Goal: Transaction & Acquisition: Obtain resource

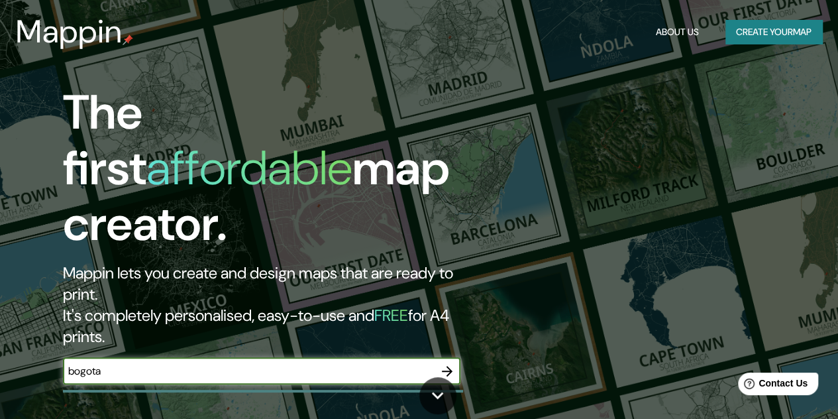
type input "bogota"
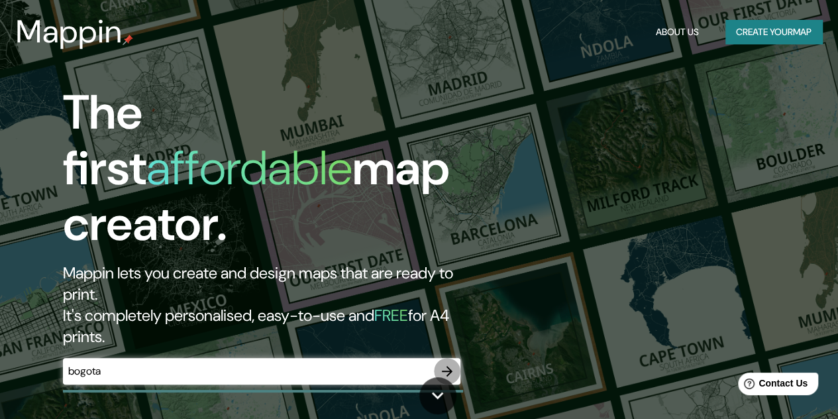
click at [445, 363] on icon "button" at bounding box center [447, 371] width 16 height 16
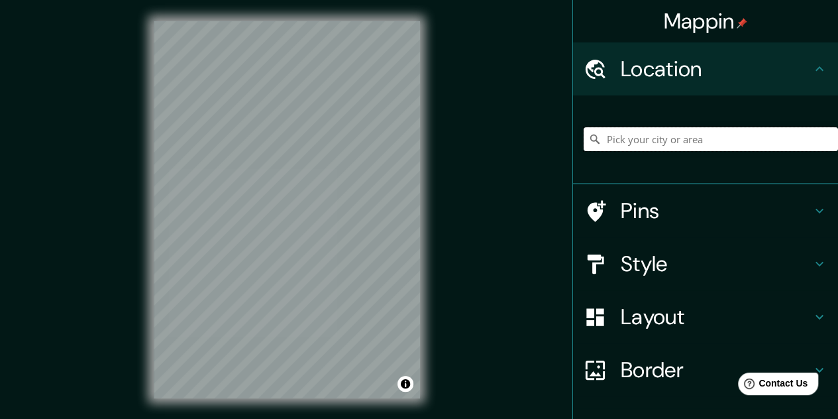
click at [720, 128] on input "Pick your city or area" at bounding box center [711, 139] width 254 height 24
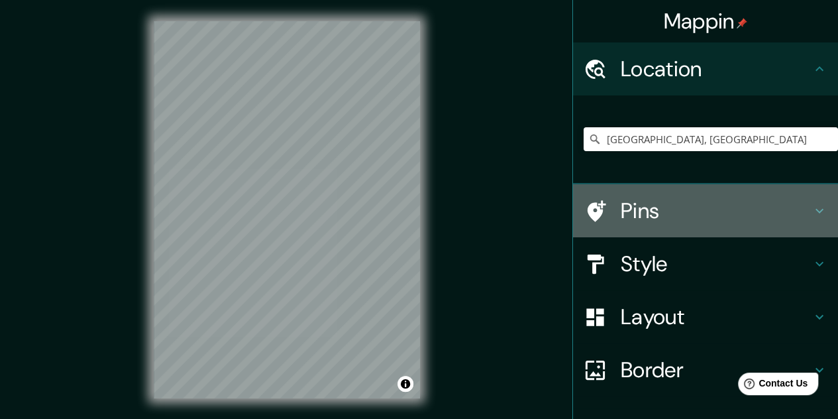
click at [812, 209] on icon at bounding box center [820, 211] width 16 height 16
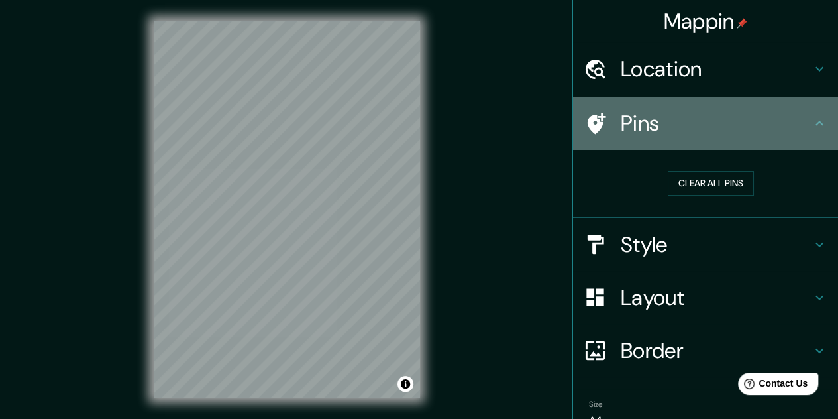
click at [621, 123] on h4 "Pins" at bounding box center [716, 123] width 191 height 26
click at [588, 116] on icon at bounding box center [597, 123] width 19 height 21
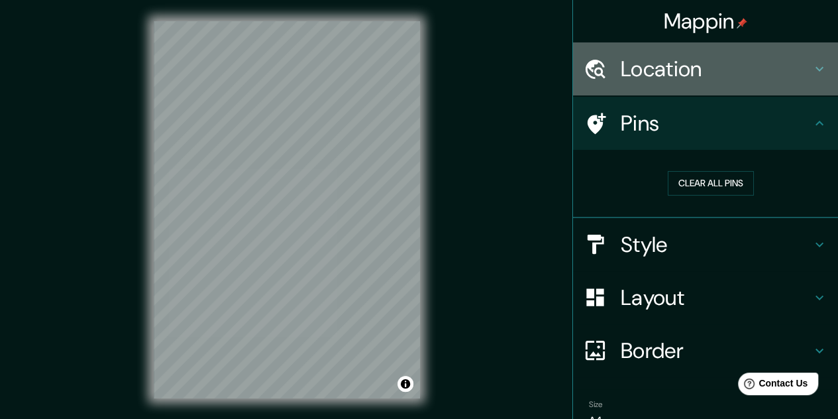
click at [773, 60] on h4 "Location" at bounding box center [716, 69] width 191 height 26
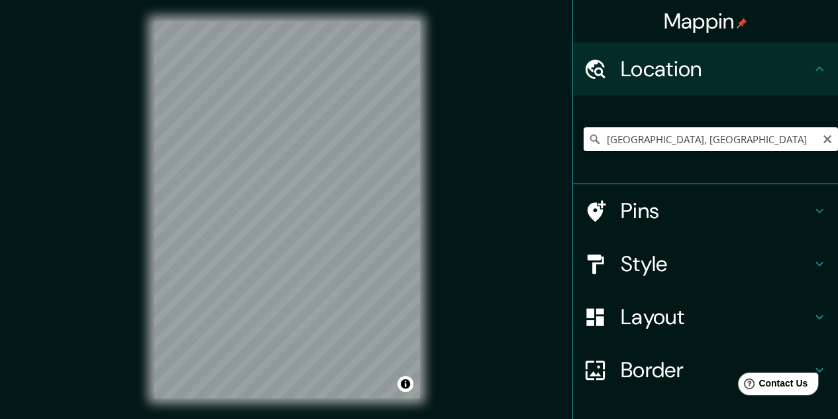
click at [599, 136] on input "[GEOGRAPHIC_DATA], [GEOGRAPHIC_DATA]" at bounding box center [711, 139] width 254 height 24
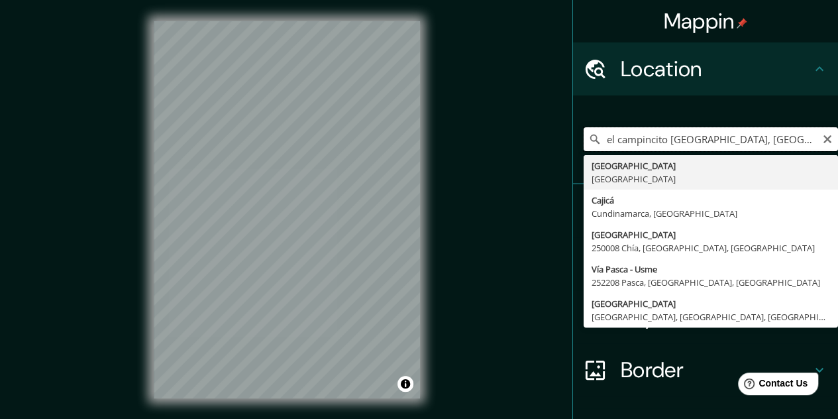
type input "el campincito [GEOGRAPHIC_DATA], [GEOGRAPHIC_DATA]"
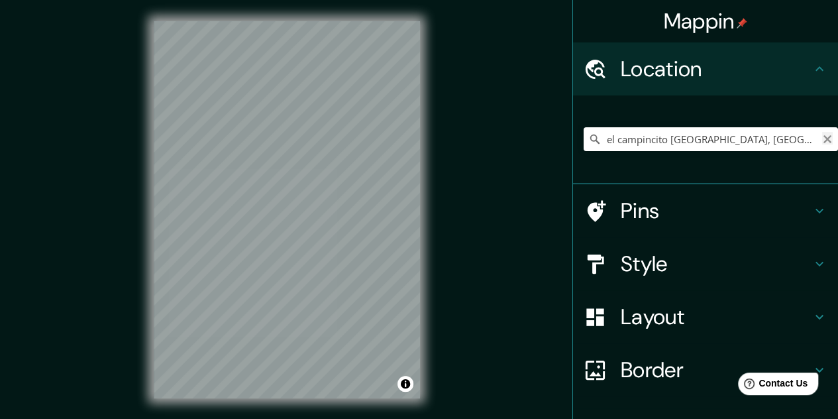
click at [823, 139] on icon "Clear" at bounding box center [827, 139] width 8 height 8
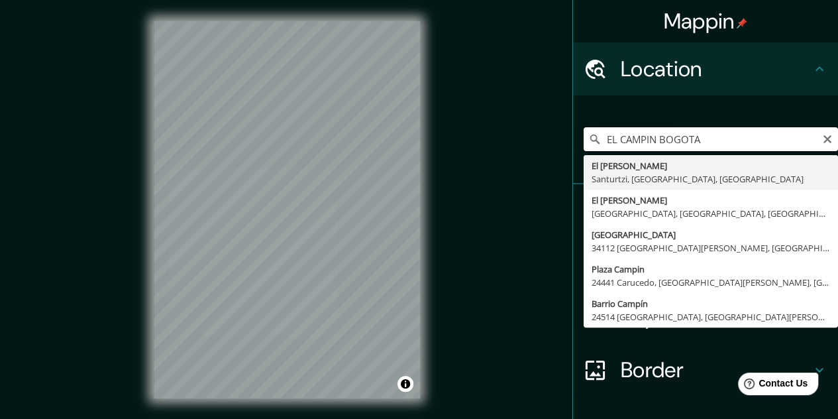
click at [670, 136] on input "EL CAMPIN BOGOTA" at bounding box center [711, 139] width 254 height 24
click at [596, 140] on input "EL CAMPIN bogota" at bounding box center [711, 139] width 254 height 24
type input "estadio [GEOGRAPHIC_DATA]"
drag, startPoint x: 746, startPoint y: 144, endPoint x: 554, endPoint y: 138, distance: 192.2
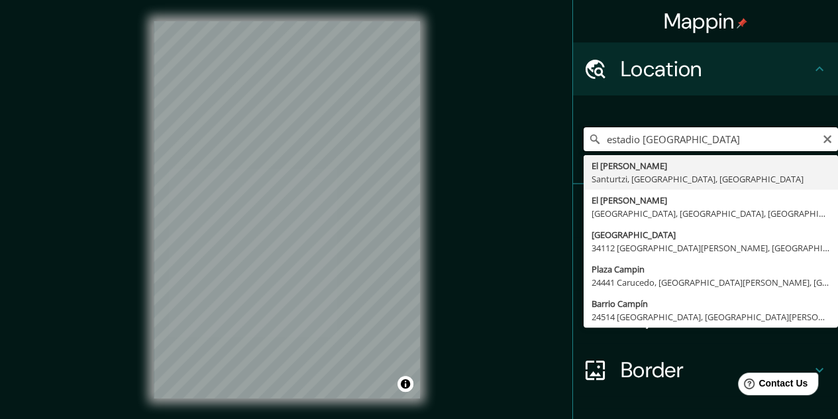
click at [554, 138] on div "Mappin Location [GEOGRAPHIC_DATA] [GEOGRAPHIC_DATA][PERSON_NAME], [GEOGRAPHIC_D…" at bounding box center [419, 220] width 838 height 441
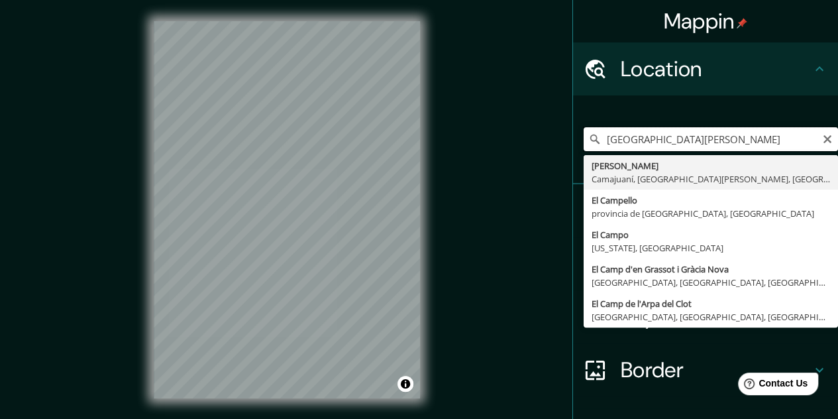
type input "[GEOGRAPHIC_DATA][PERSON_NAME]"
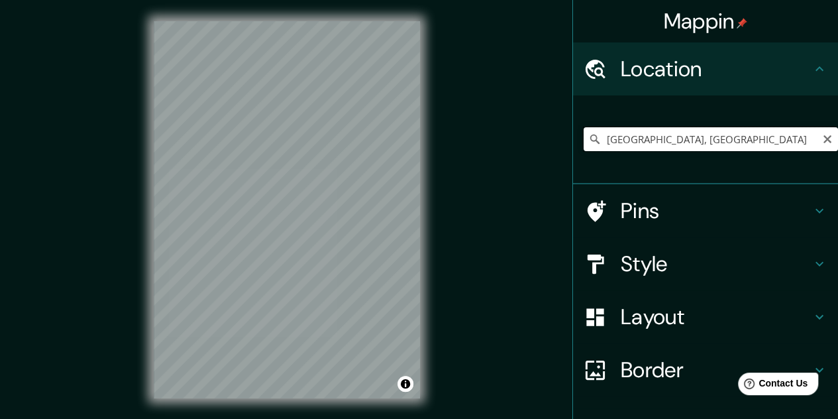
click at [766, 143] on input "[GEOGRAPHIC_DATA], [GEOGRAPHIC_DATA]" at bounding box center [711, 139] width 254 height 24
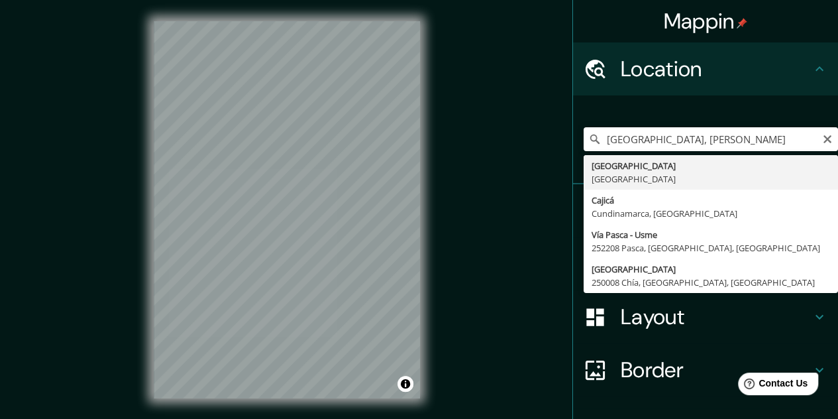
type input "[GEOGRAPHIC_DATA], [GEOGRAPHIC_DATA]"
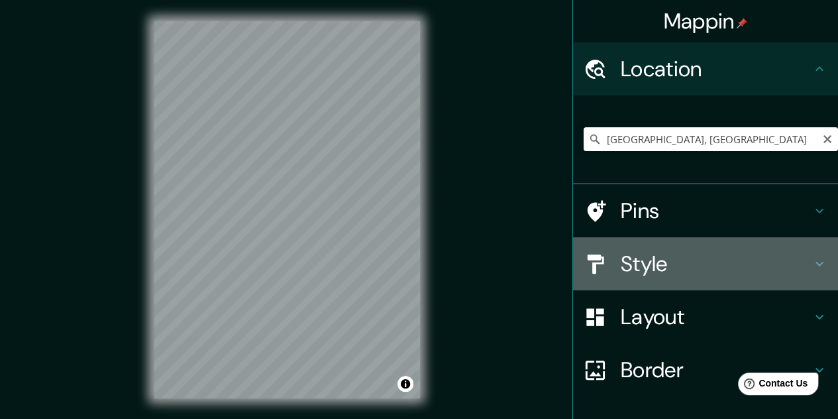
click at [658, 258] on h4 "Style" at bounding box center [716, 263] width 191 height 26
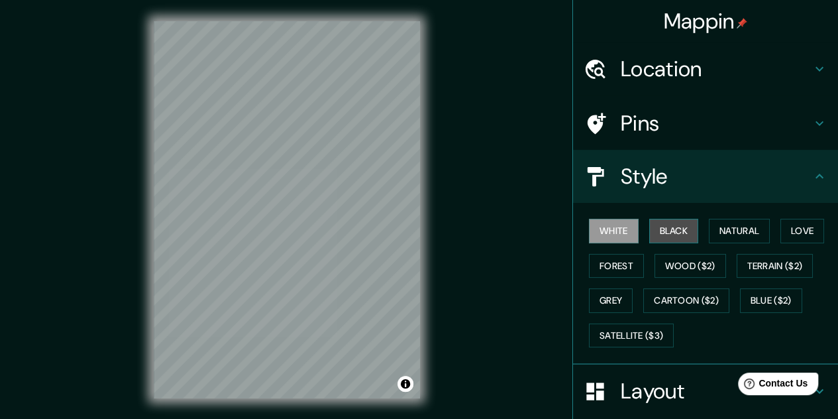
click at [670, 222] on button "Black" at bounding box center [674, 231] width 50 height 25
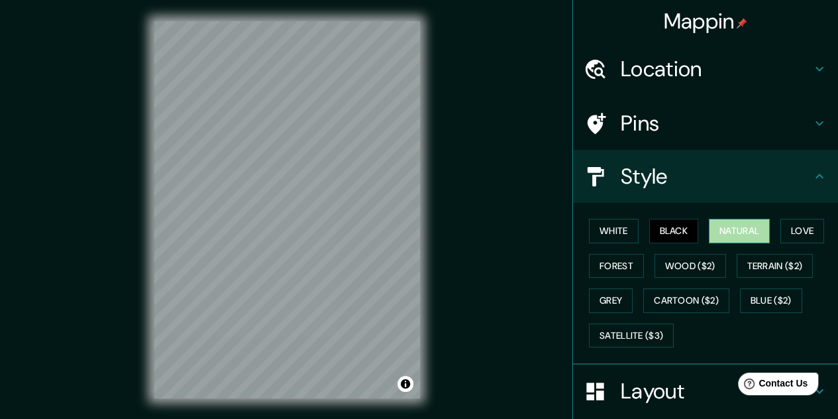
click at [718, 222] on button "Natural" at bounding box center [739, 231] width 61 height 25
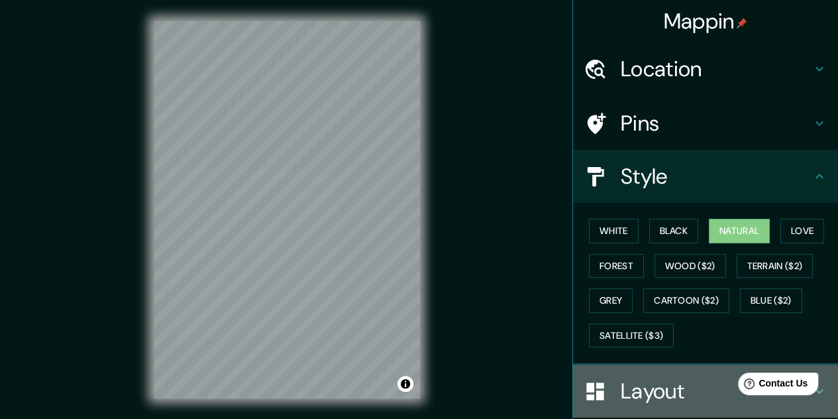
click at [645, 405] on div "Layout" at bounding box center [705, 390] width 265 height 53
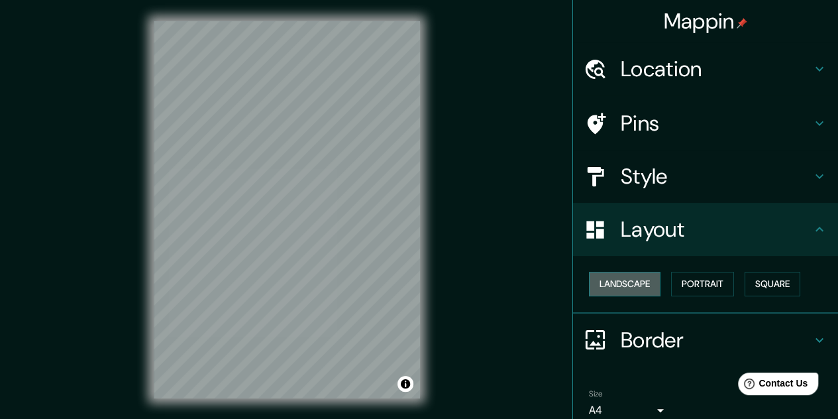
click at [631, 287] on button "Landscape" at bounding box center [625, 284] width 72 height 25
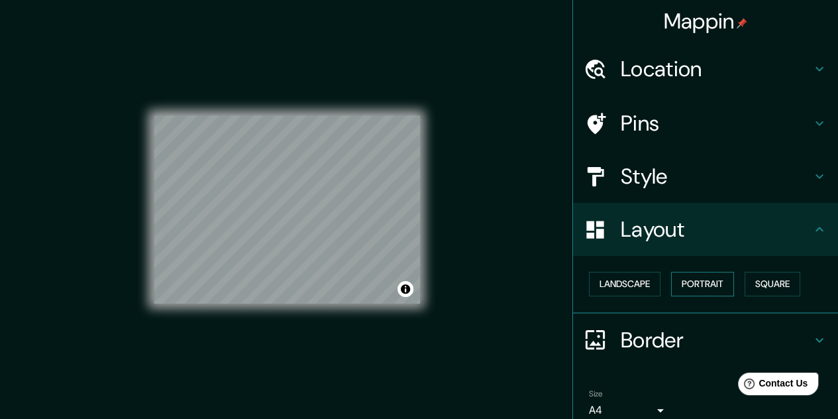
click at [694, 287] on button "Portrait" at bounding box center [702, 284] width 63 height 25
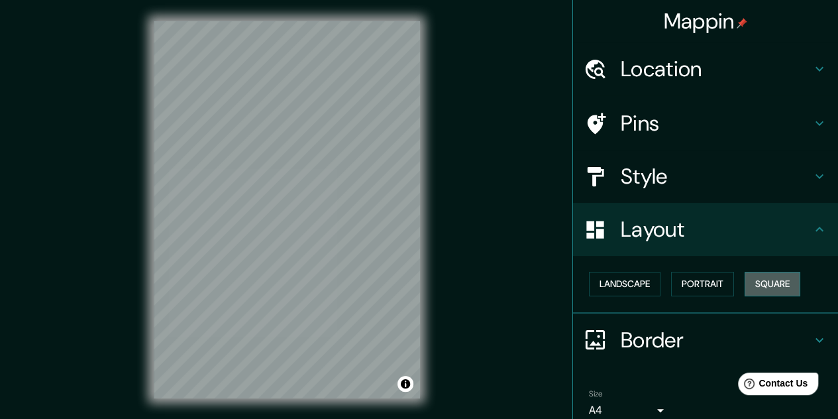
click at [758, 272] on button "Square" at bounding box center [773, 284] width 56 height 25
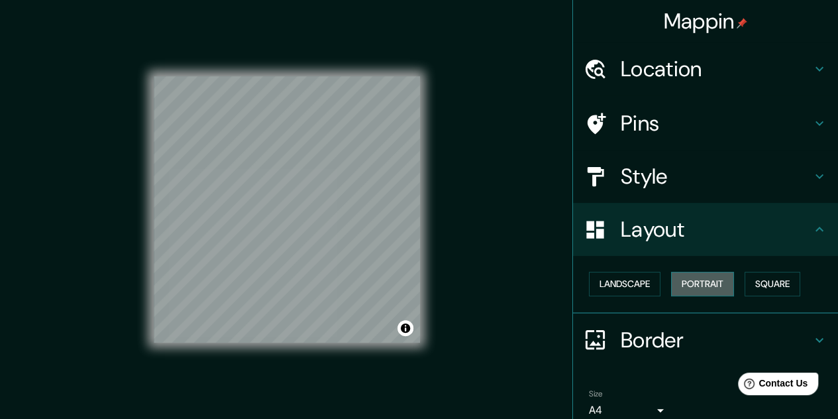
click at [708, 286] on button "Portrait" at bounding box center [702, 284] width 63 height 25
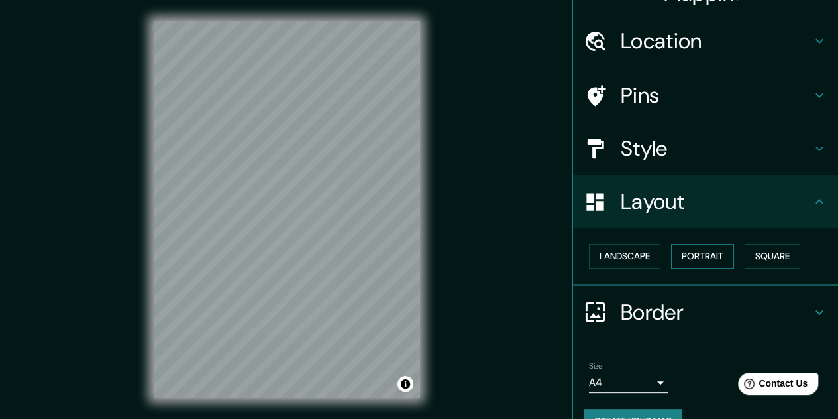
scroll to position [57, 0]
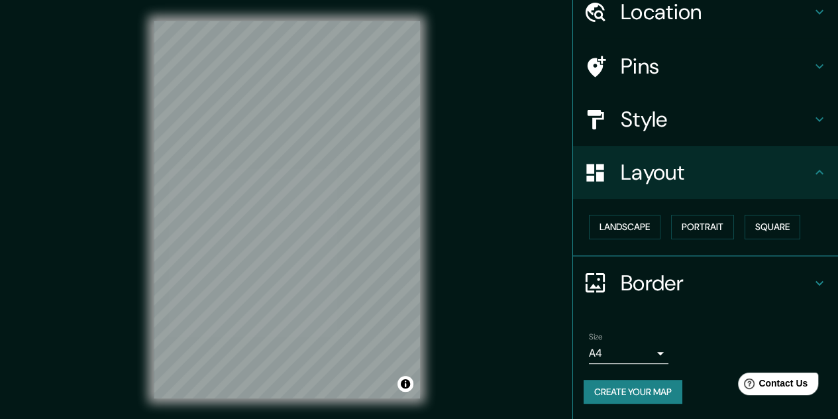
click at [673, 283] on h4 "Border" at bounding box center [716, 283] width 191 height 26
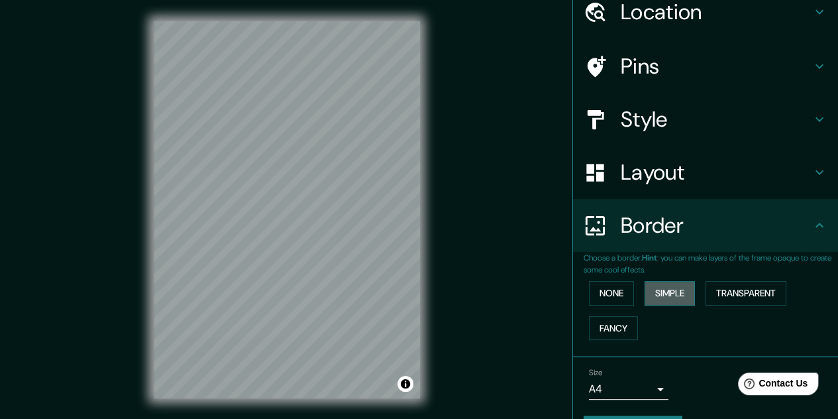
click at [647, 296] on button "Simple" at bounding box center [670, 293] width 50 height 25
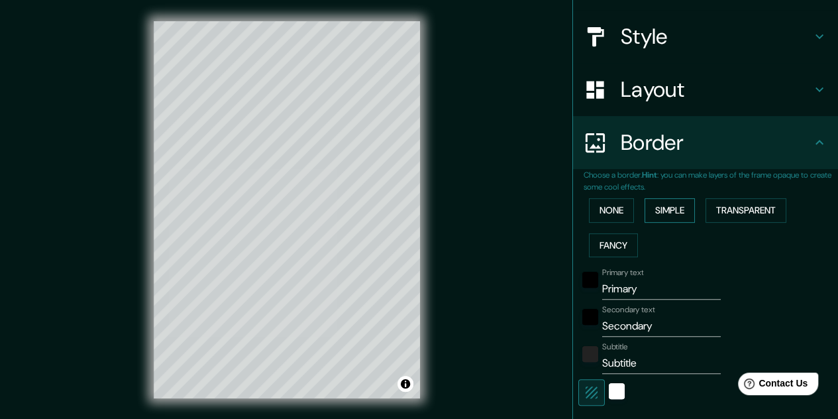
scroll to position [153, 0]
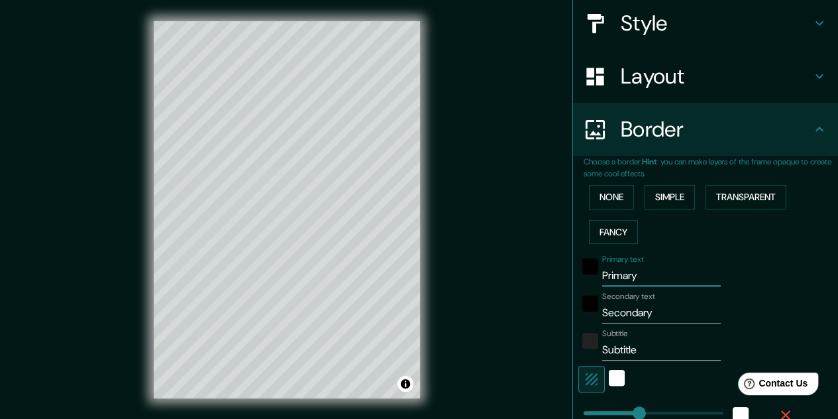
click at [628, 269] on input "Primary" at bounding box center [661, 275] width 119 height 21
type input "161"
type input "32"
type input "B"
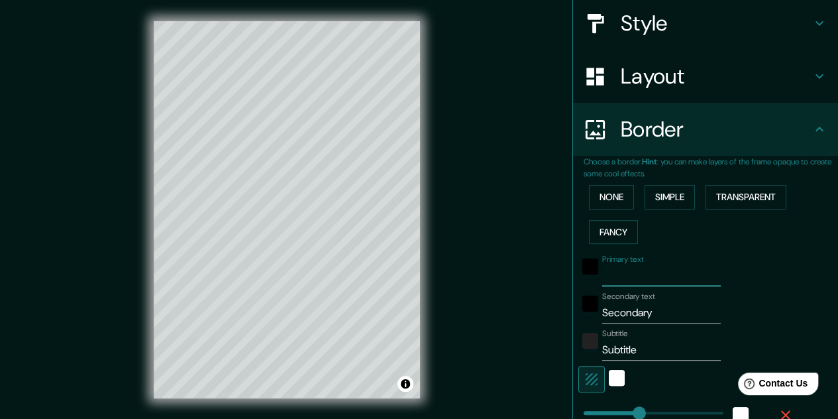
type input "161"
type input "32"
type input "Bo"
type input "161"
type input "32"
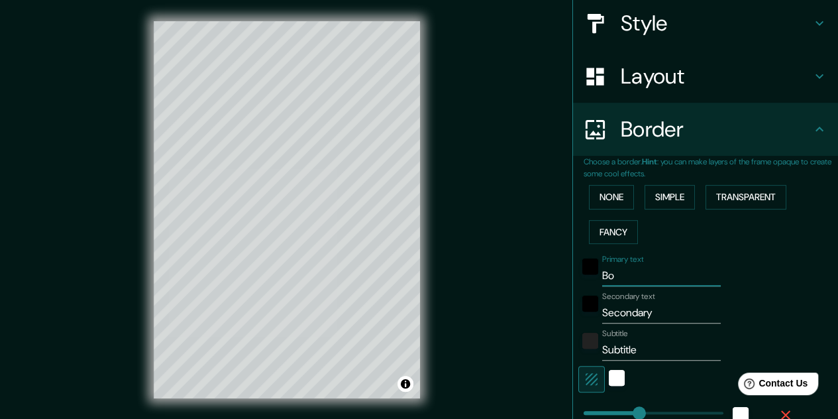
type input "Bog"
type input "161"
type input "32"
type input "Bogot"
type input "161"
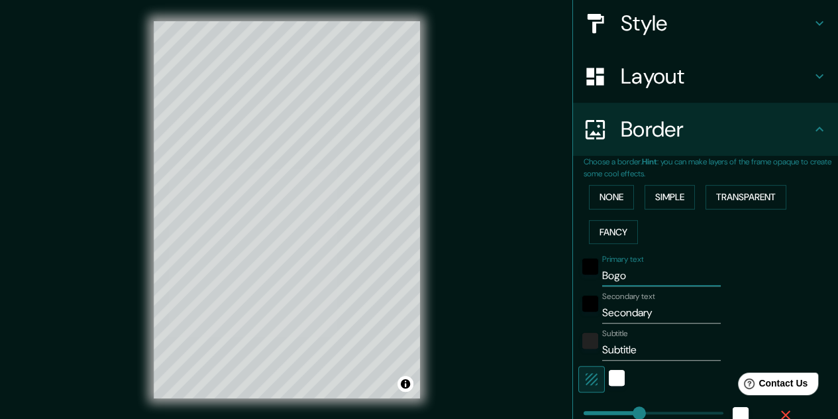
type input "32"
type input "Bogota"
type input "161"
type input "32"
type input "Bogota"
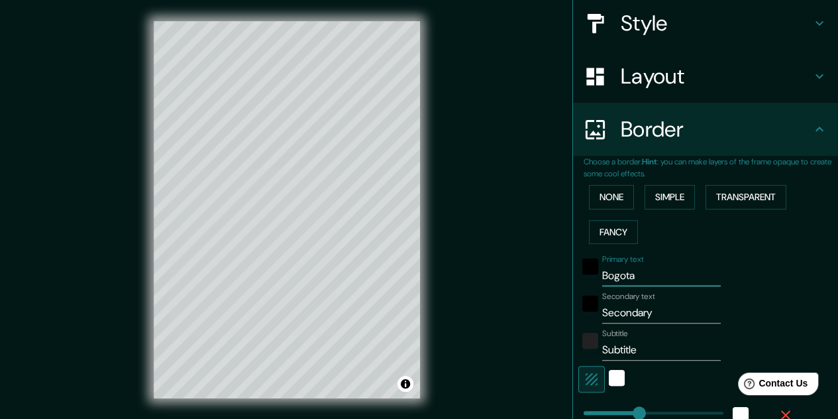
type input "161"
type input "32"
type input "Bogota D"
type input "161"
type input "32"
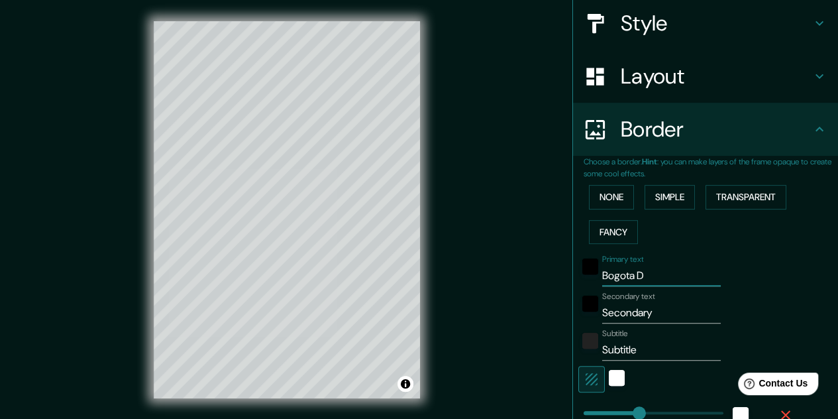
type input "Bogota D."
type input "161"
type input "32"
type input "Bogota D.C"
type input "161"
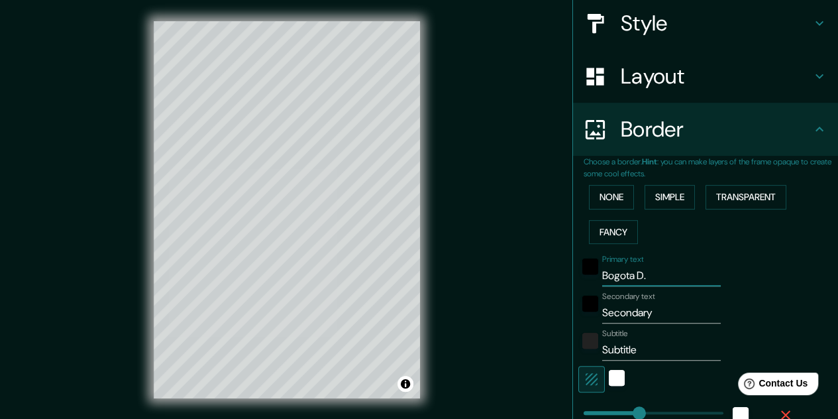
type input "32"
type input "Bogota D.C."
type input "161"
type input "32"
type input "Bogota D.C."
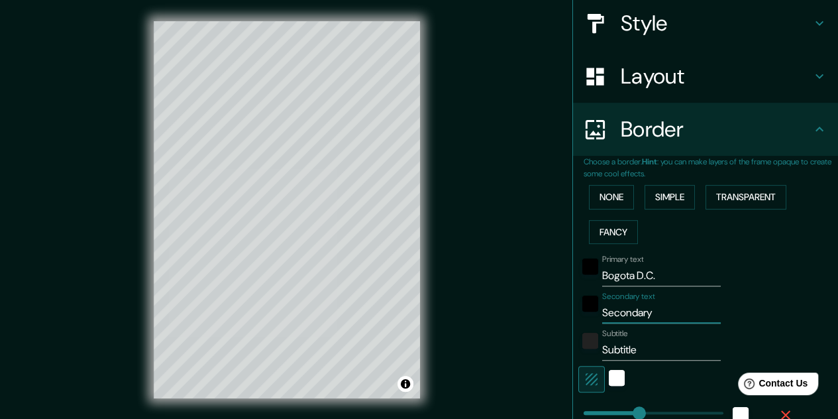
click at [611, 313] on input "Secondary" at bounding box center [661, 312] width 119 height 21
type input "161"
type input "32"
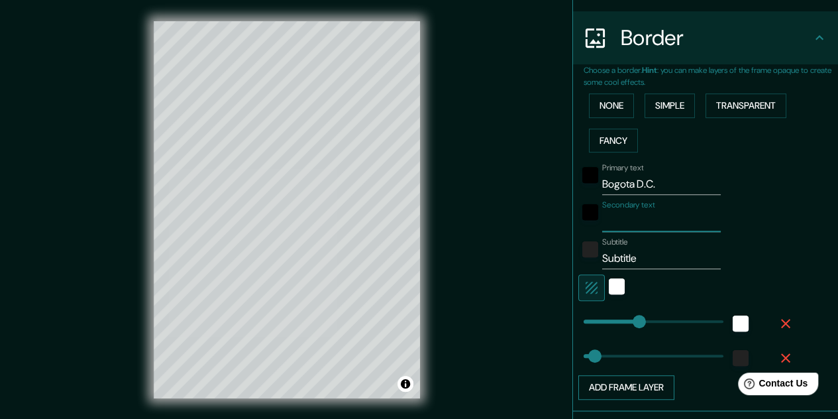
scroll to position [244, 0]
type input "e"
type input "161"
type input "32"
type input "es"
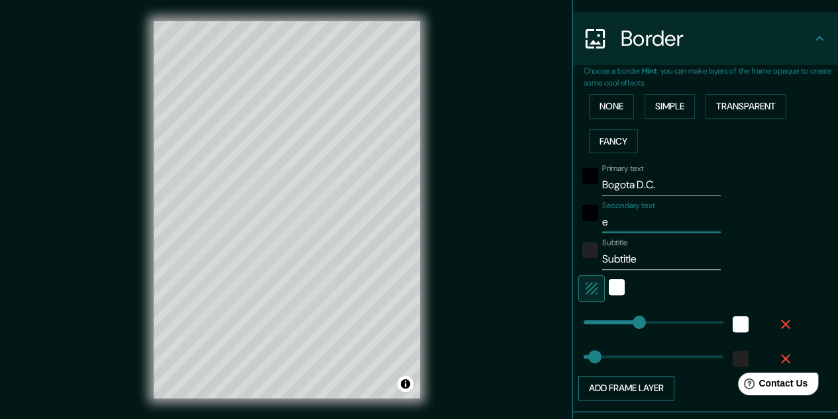
type input "161"
type input "32"
type input "e"
type input "161"
type input "32"
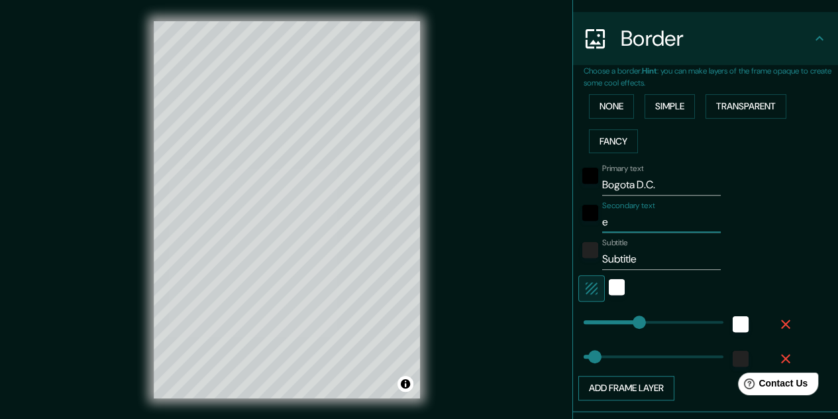
type input "161"
type input "32"
type input "e"
type input "161"
type input "32"
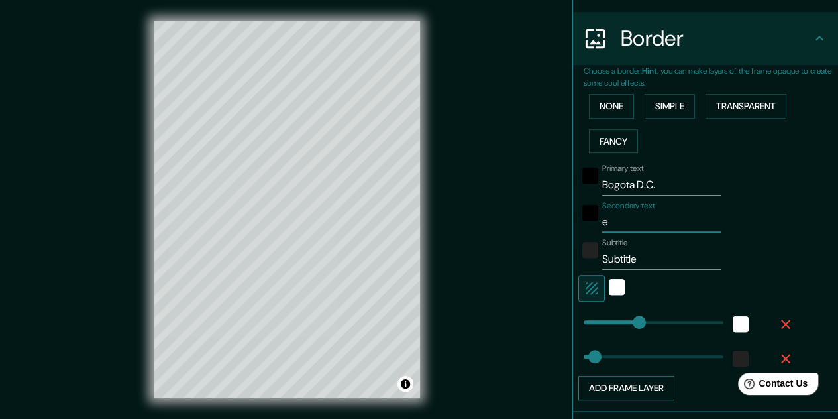
type input "es"
type input "161"
type input "32"
type input "est"
type input "161"
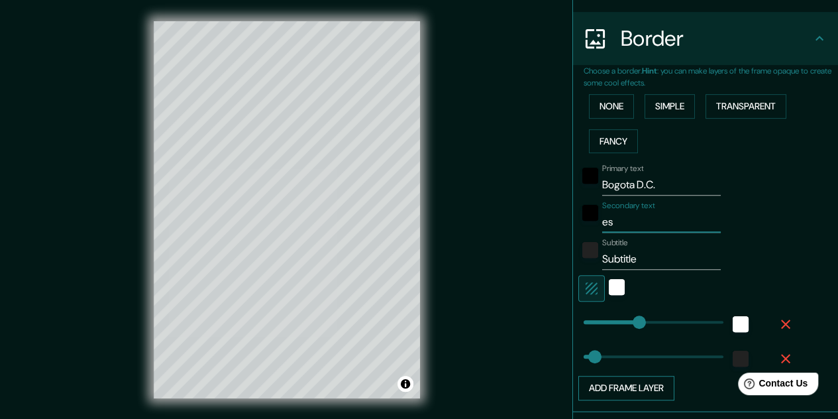
type input "32"
type input "esta"
type input "161"
type input "32"
type input "estad"
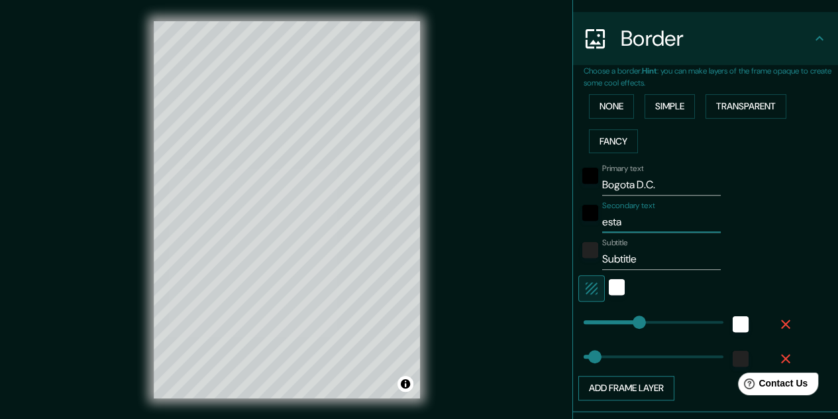
type input "161"
type input "32"
type input "estadio"
type input "161"
type input "32"
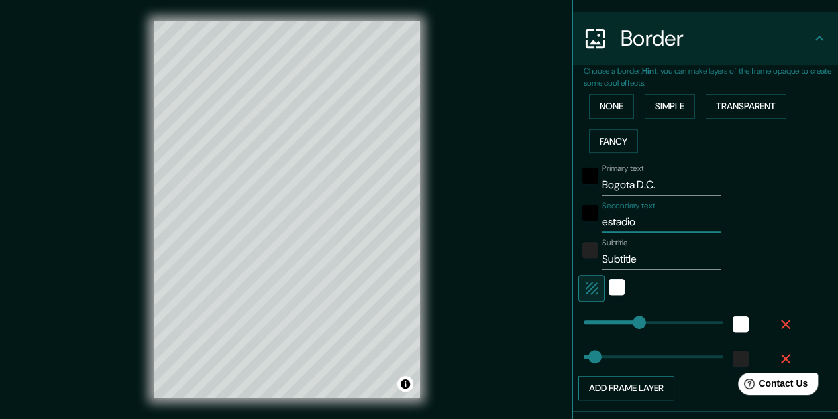
type input "estadio"
type input "161"
type input "32"
type input "estadio n"
type input "161"
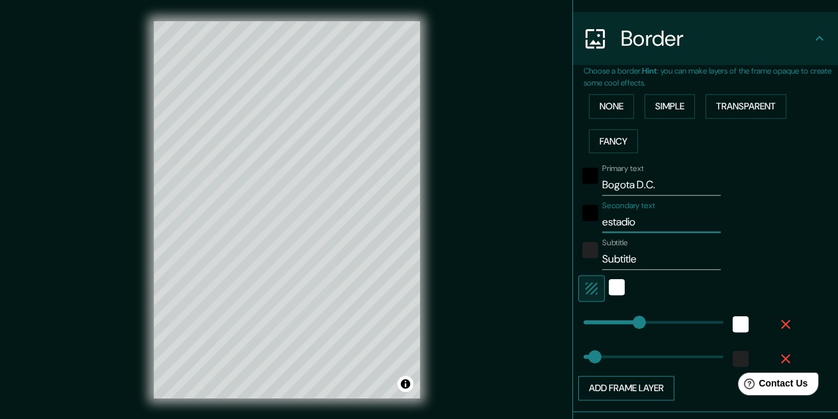
type input "32"
type input "estadio ne"
type input "161"
type input "32"
type input "estadio nem"
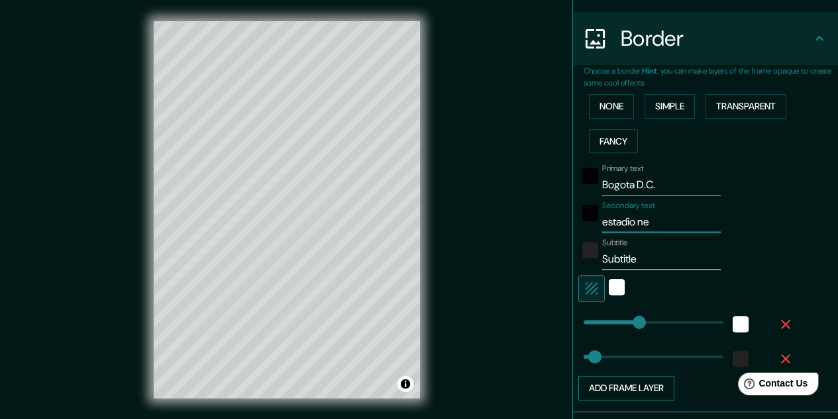
type input "161"
type input "32"
type input "estadio [PERSON_NAME]"
type input "161"
type input "32"
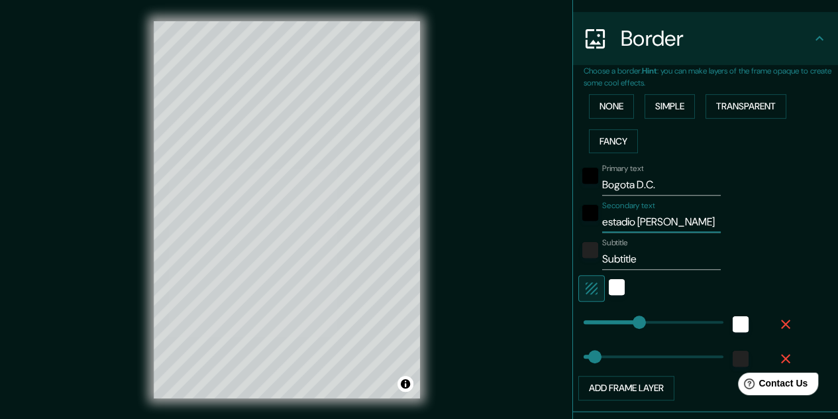
type input "estadio [PERSON_NAME]"
type input "161"
type input "32"
type input "[GEOGRAPHIC_DATA][PERSON_NAME]"
type input "161"
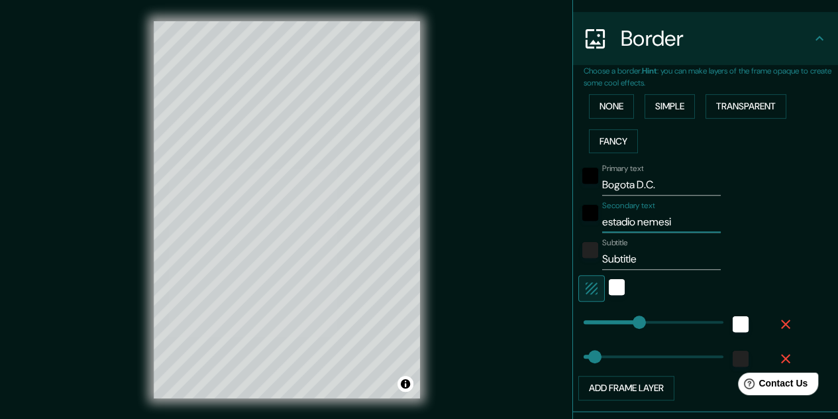
type input "32"
type input "[GEOGRAPHIC_DATA][PERSON_NAME]"
type input "161"
type input "32"
type input "estadio [PERSON_NAME]"
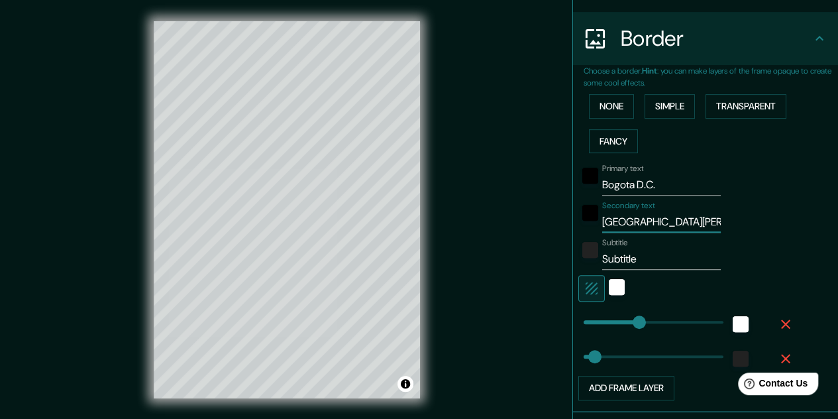
type input "161"
type input "32"
type input "estadio [PERSON_NAME]"
type input "161"
type input "32"
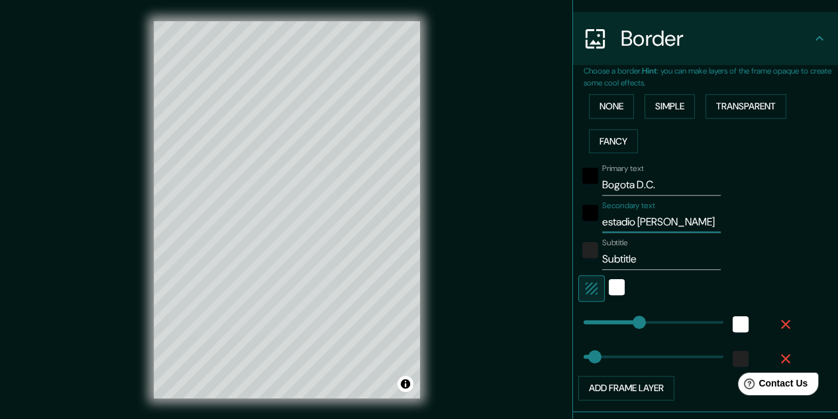
type input "estadio [PERSON_NAME]"
type input "161"
type input "32"
type input "estadio [PERSON_NAME]"
type input "161"
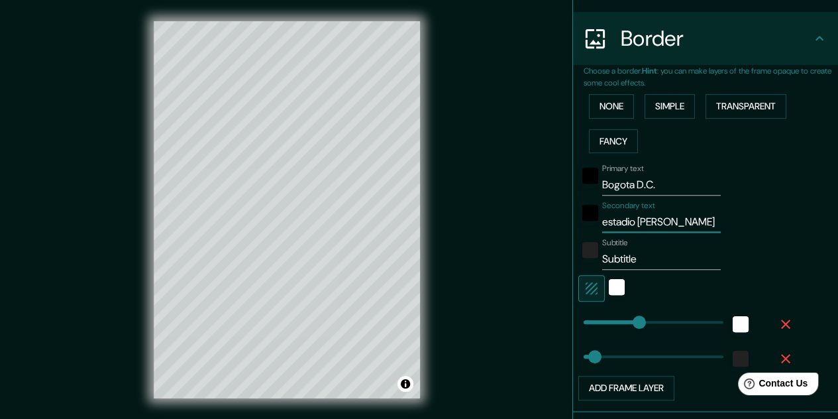
type input "32"
type input "estadio [PERSON_NAME]"
type input "161"
type input "32"
type input "estadio [PERSON_NAME]"
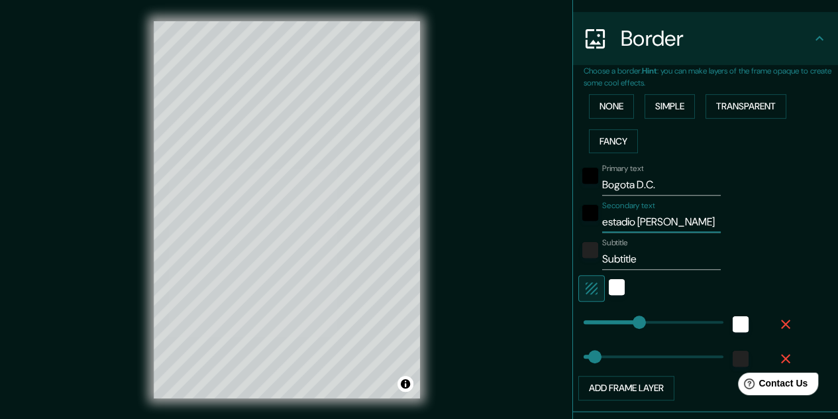
type input "161"
type input "32"
type input "estadio [PERSON_NAME]"
type input "161"
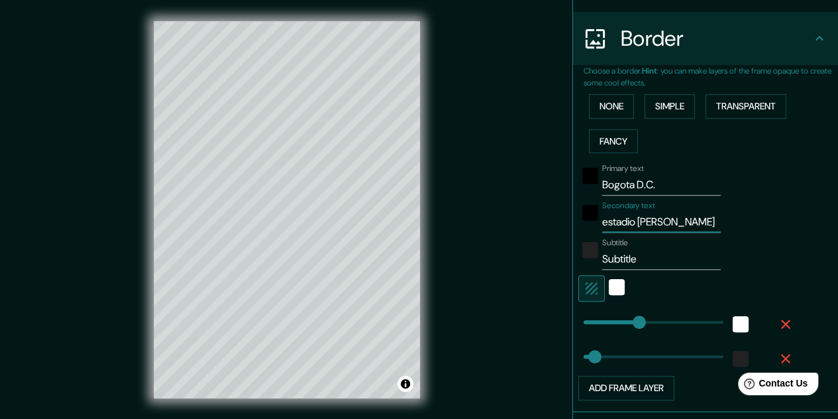
type input "32"
click at [645, 158] on div "Primary text Bogota D.C. Secondary text estadio [PERSON_NAME] Subtitle Subtitle…" at bounding box center [690, 279] width 212 height 242
click at [704, 221] on input "estadio [PERSON_NAME]" at bounding box center [661, 221] width 119 height 21
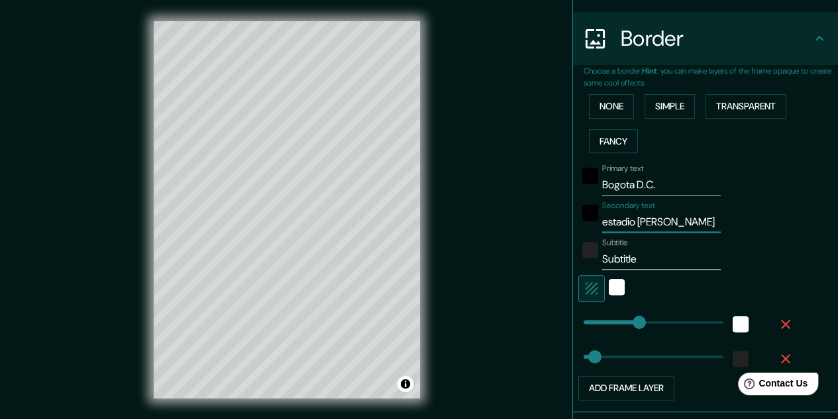
type input "estadio [PERSON_NAME]"
type input "161"
type input "32"
type input "estadio [PERSON_NAME]"
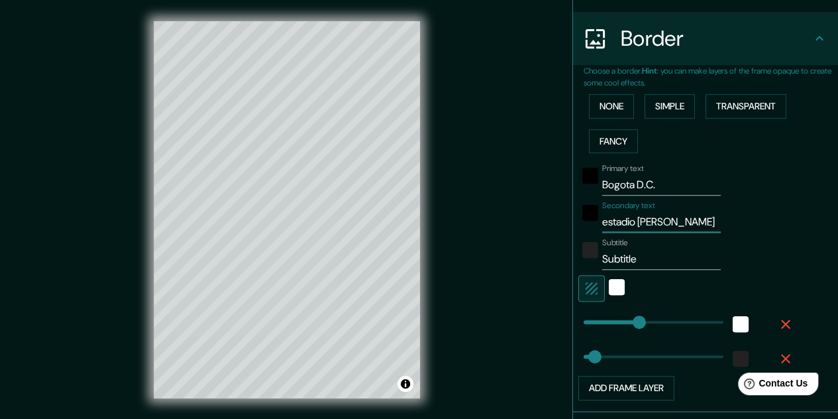
type input "161"
type input "32"
type input "estadio [PERSON_NAME]"
type input "161"
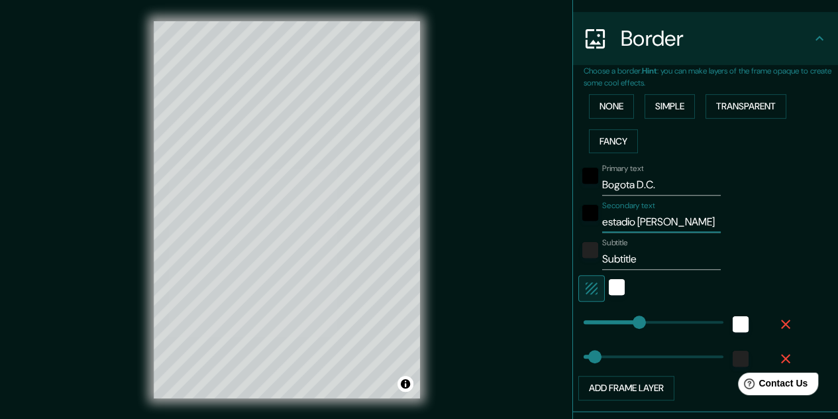
type input "32"
type input "estadio [PERSON_NAME]"
type input "161"
type input "32"
type input "estadio [PERSON_NAME]"
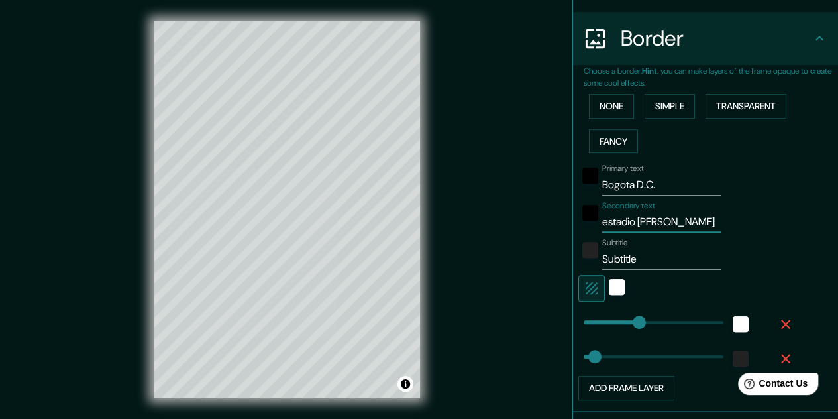
type input "161"
type input "32"
type input "estadio [PERSON_NAME]"
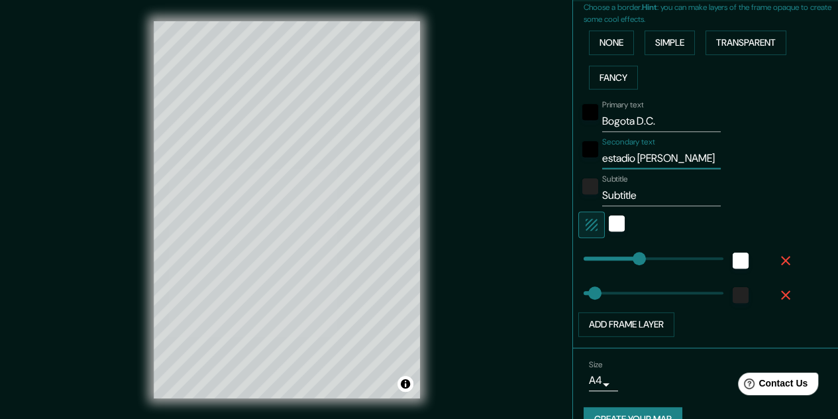
scroll to position [314, 0]
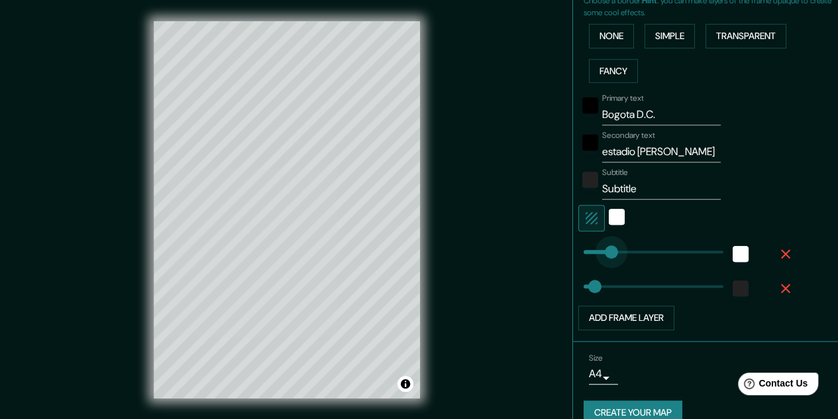
type input "62"
drag, startPoint x: 621, startPoint y: 246, endPoint x: 594, endPoint y: 248, distance: 27.2
type input "32"
type input "112"
drag, startPoint x: 594, startPoint y: 248, endPoint x: 612, endPoint y: 247, distance: 17.9
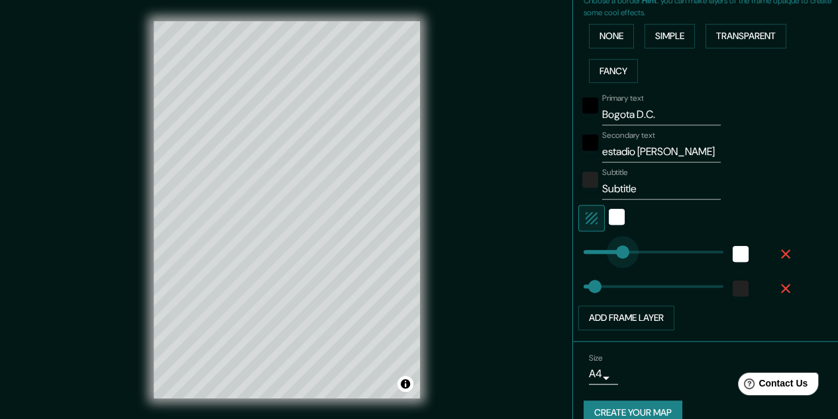
type input "32"
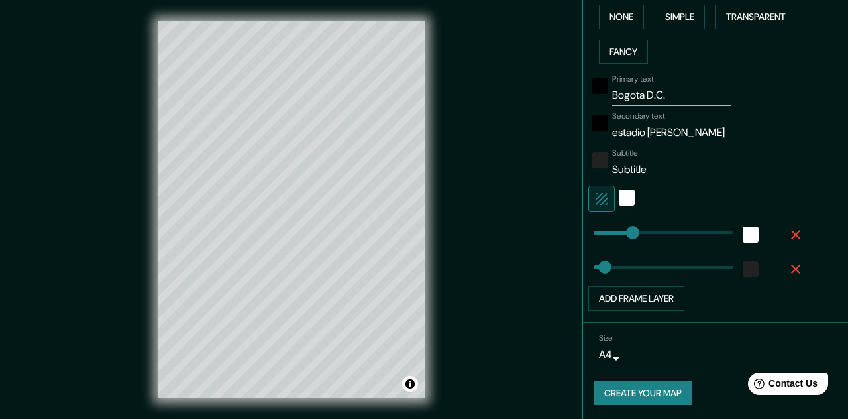
click at [602, 345] on body "Mappin Location [GEOGRAPHIC_DATA], [GEOGRAPHIC_DATA] Pins Style Layout Border C…" at bounding box center [424, 209] width 848 height 419
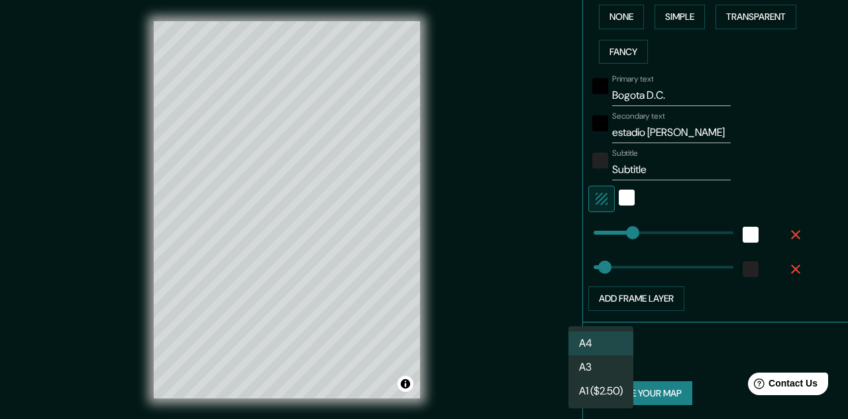
click at [602, 345] on li "A4" at bounding box center [600, 343] width 65 height 24
click at [602, 345] on body "Mappin Location [GEOGRAPHIC_DATA], [GEOGRAPHIC_DATA] Pins Style Layout Border C…" at bounding box center [424, 209] width 848 height 419
click at [602, 345] on li "A4" at bounding box center [600, 343] width 65 height 24
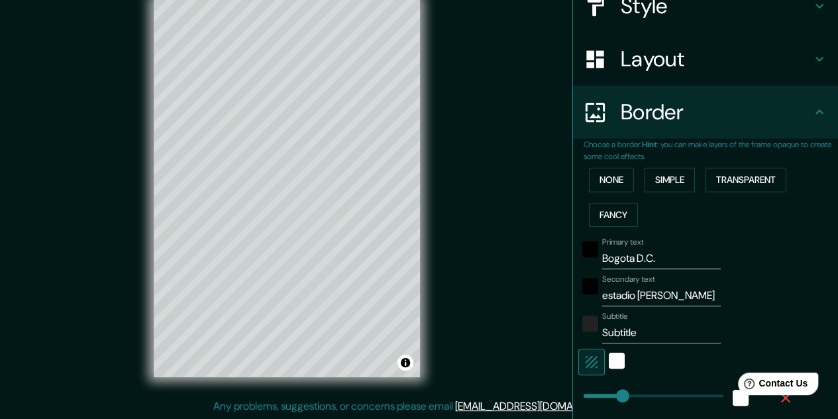
scroll to position [166, 0]
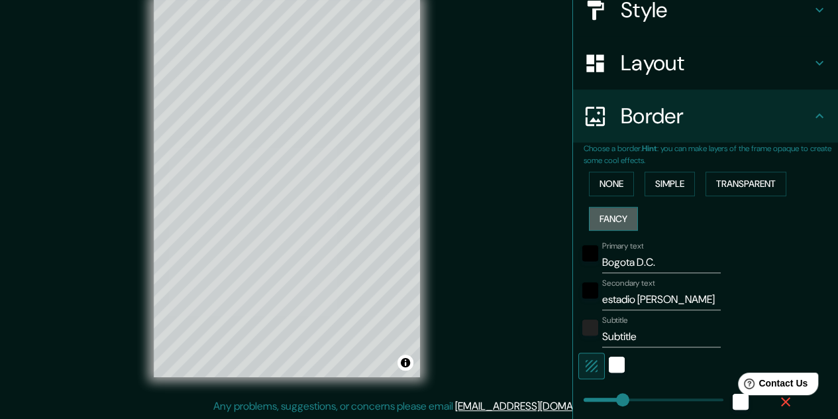
click at [598, 213] on button "Fancy" at bounding box center [613, 219] width 49 height 25
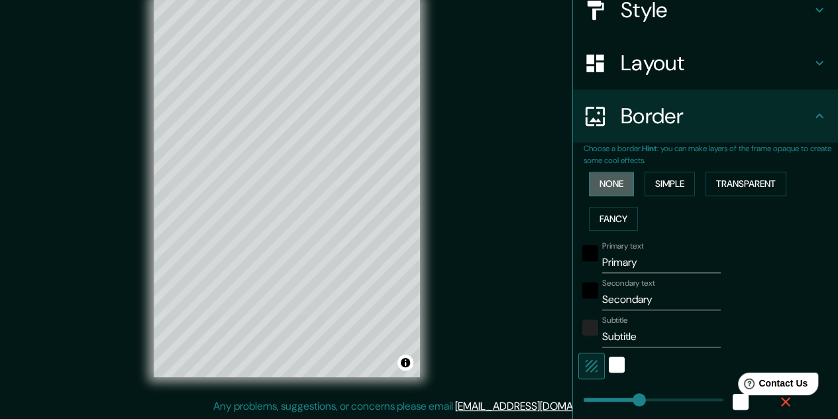
click at [610, 178] on button "None" at bounding box center [611, 184] width 45 height 25
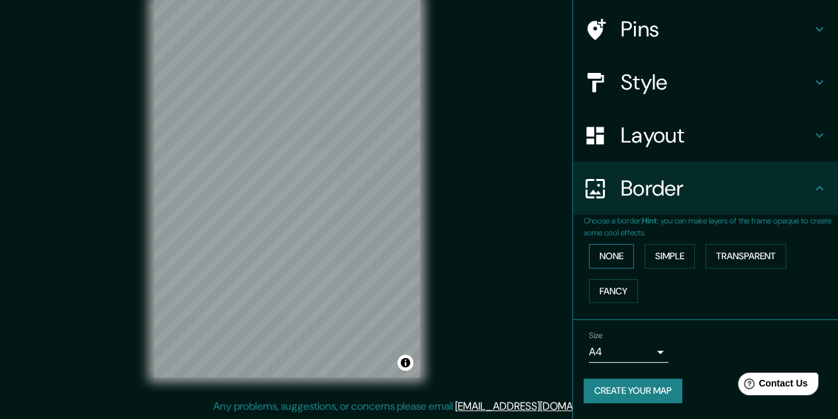
scroll to position [93, 0]
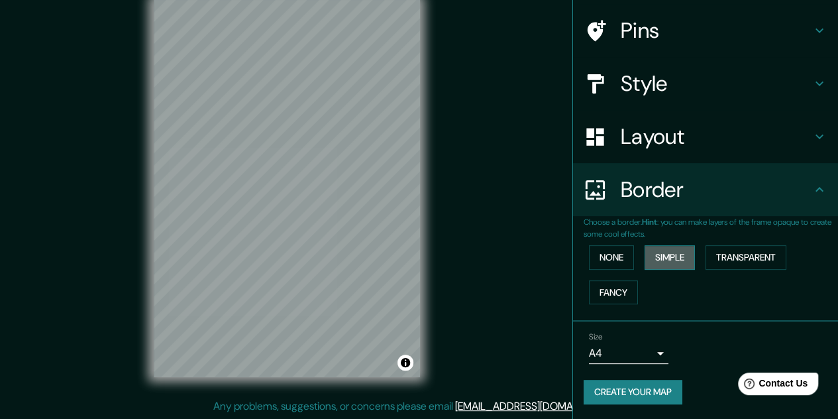
click at [656, 248] on button "Simple" at bounding box center [670, 257] width 50 height 25
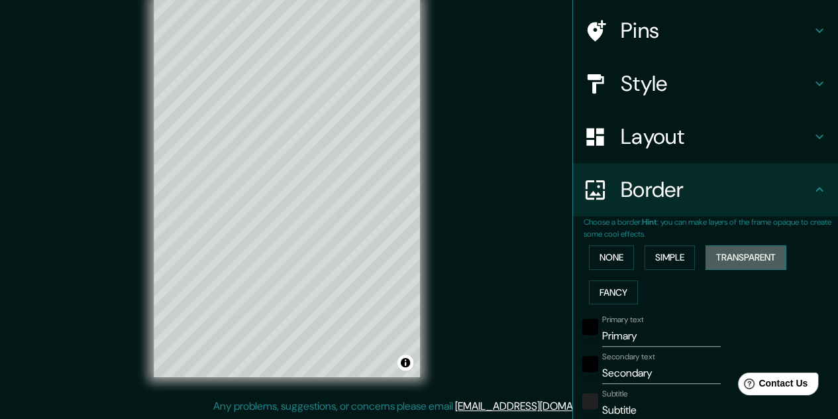
click at [737, 257] on button "Transparent" at bounding box center [746, 257] width 81 height 25
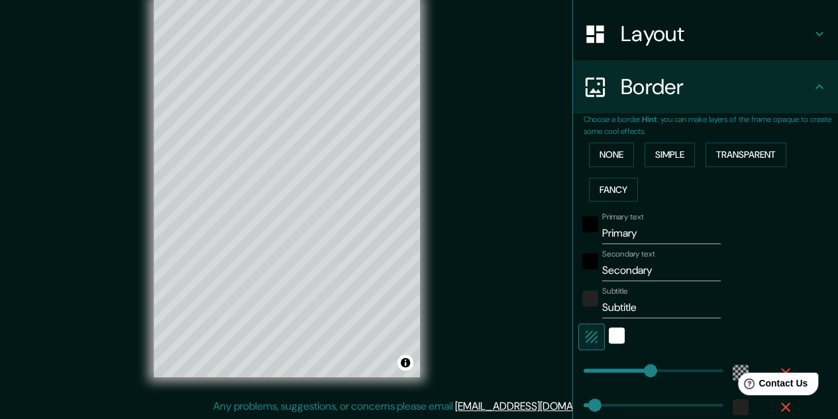
click at [621, 238] on input "Primary" at bounding box center [661, 233] width 119 height 21
type input "B"
type input "193"
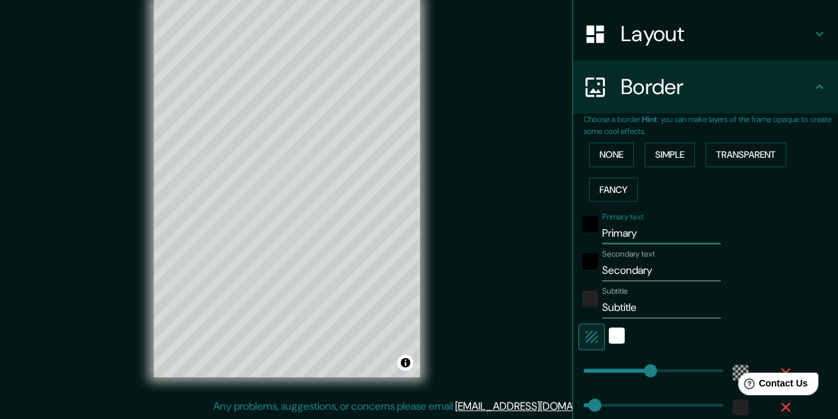
type input "32"
type input "Bo"
type input "193"
type input "32"
type input "Bog"
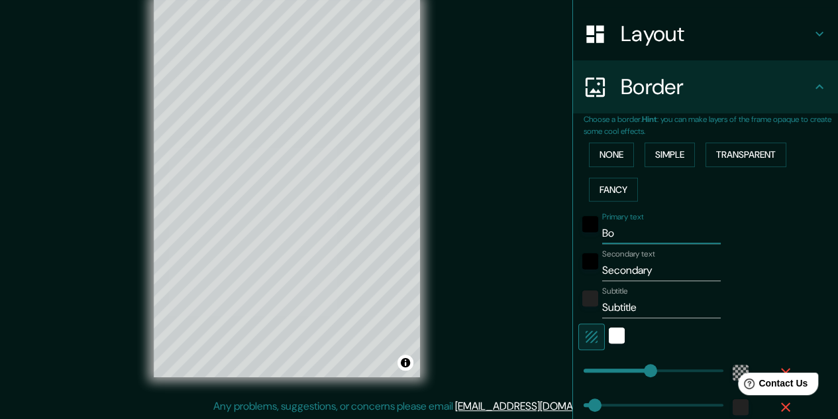
type input "193"
type input "32"
type input "Bogo"
type input "193"
type input "32"
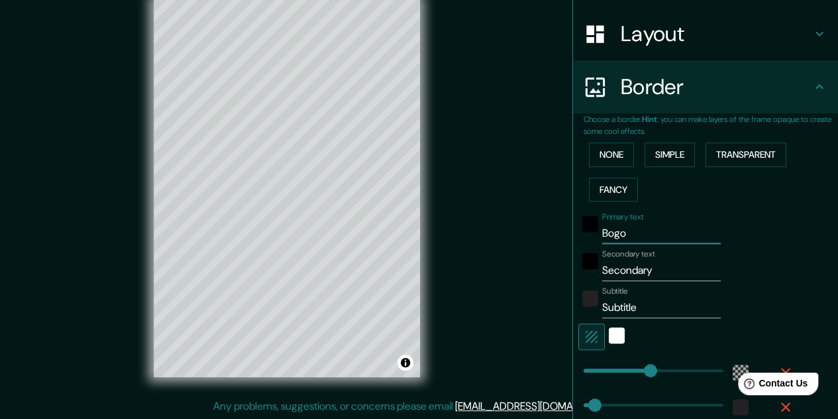
type input "Bogot"
type input "193"
type input "32"
type input "Bogota"
type input "193"
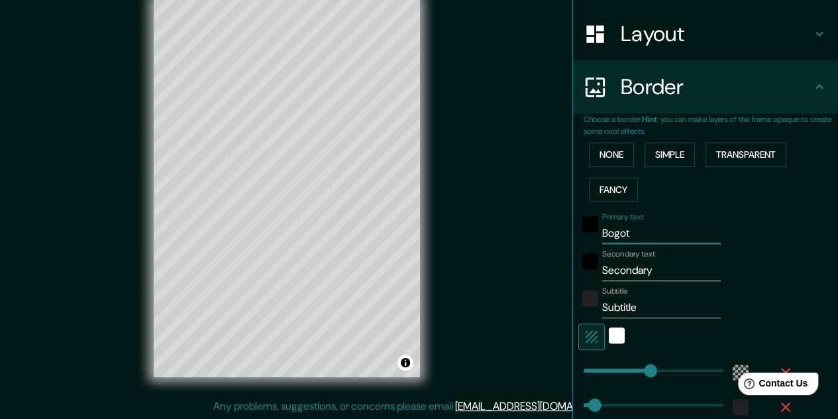
type input "32"
type input "Bogota"
type input "193"
type input "32"
type input "Bogota D"
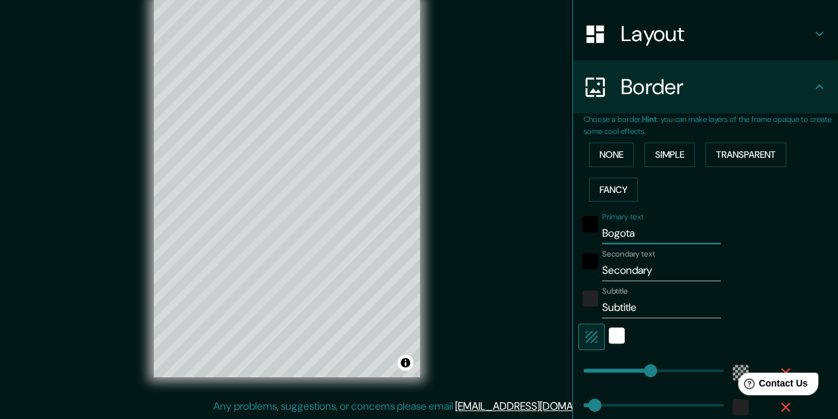
type input "193"
type input "32"
type input "Bogota D:"
type input "193"
type input "32"
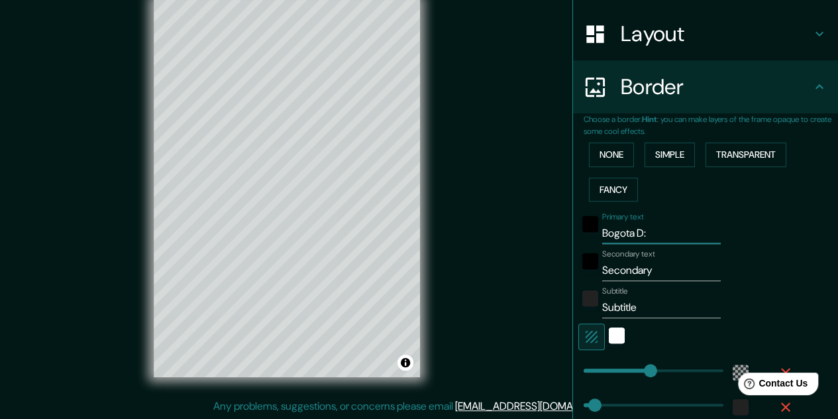
type input "Bogota D"
type input "193"
type input "32"
type input "Bogota D."
type input "193"
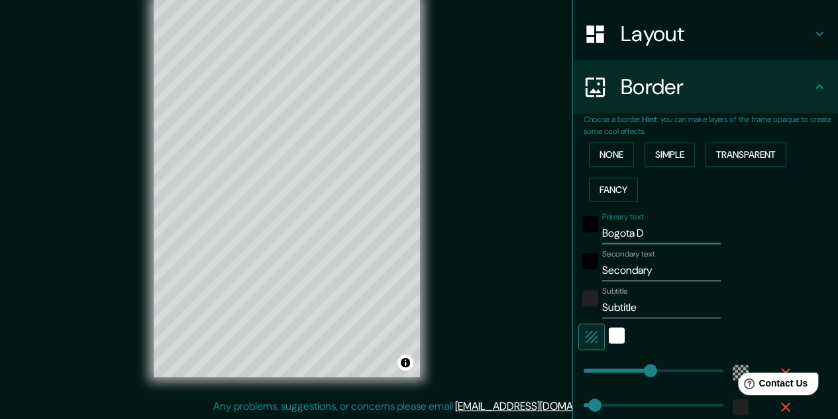
type input "32"
type input "Bogota D.C"
type input "193"
type input "32"
type input "Bogota D.C."
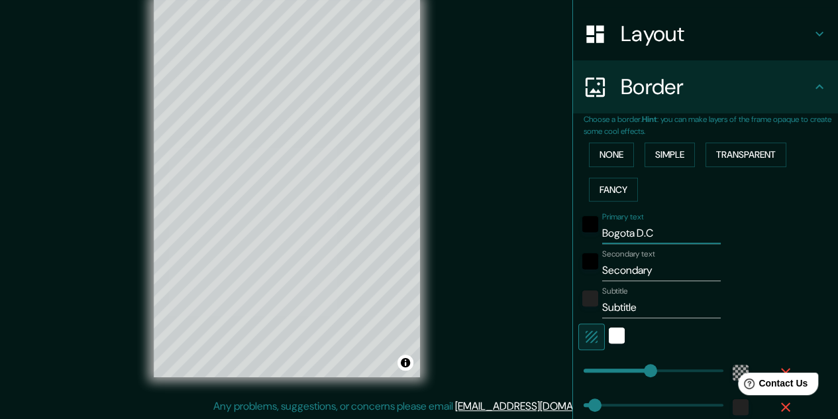
type input "193"
type input "32"
type input "Bogota D.C."
click at [613, 272] on input "Secondary" at bounding box center [661, 270] width 119 height 21
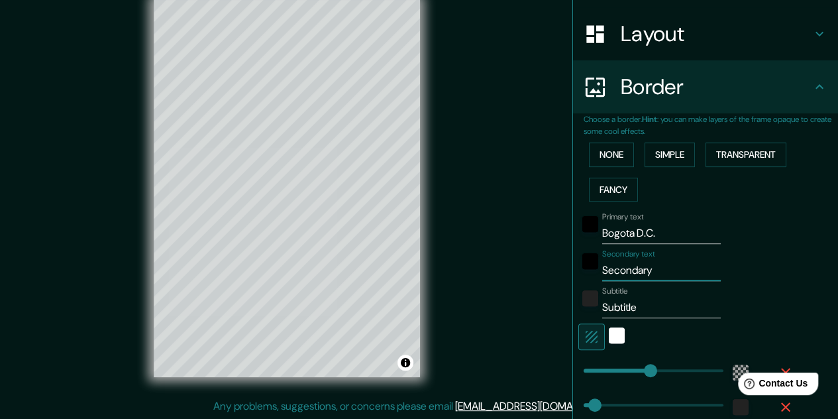
type input "193"
type input "32"
type input "e"
type input "193"
type input "32"
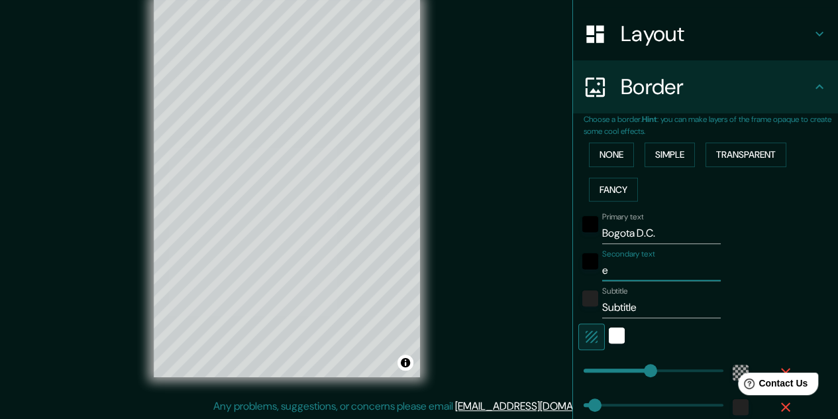
type input "es"
type input "193"
type input "32"
type input "est"
type input "193"
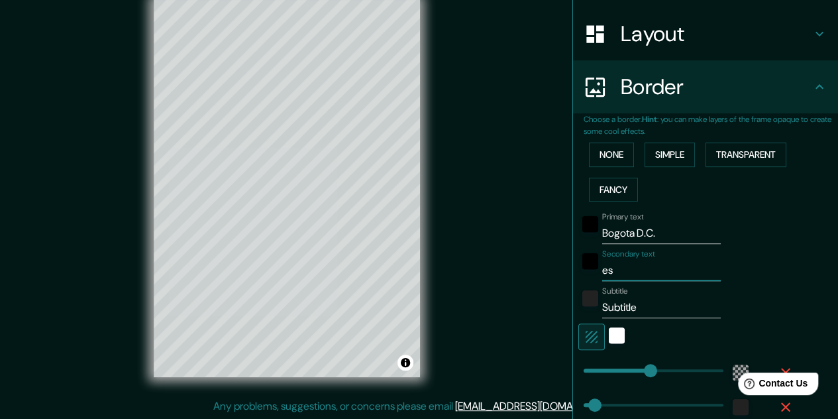
type input "32"
type input "esta"
type input "193"
type input "32"
type input "estad"
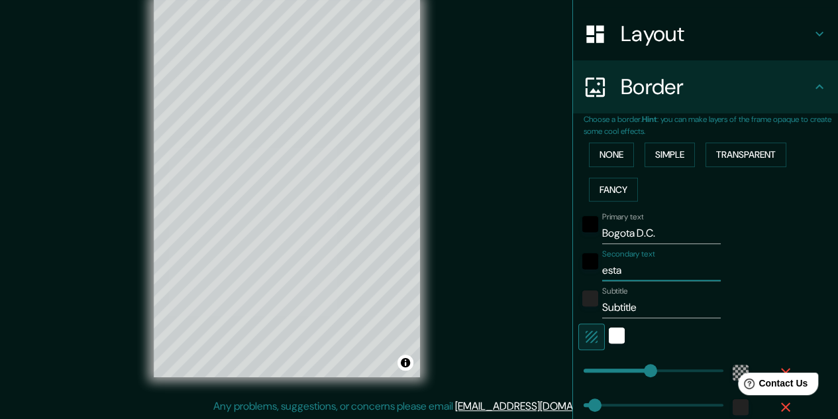
type input "193"
type input "32"
type input "estadio"
type input "193"
type input "32"
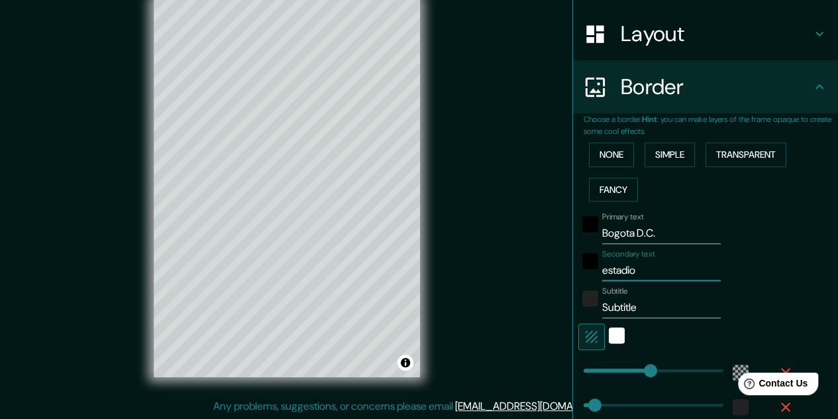
type input "estadio"
type input "193"
click at [629, 305] on input "Subtitle" at bounding box center [661, 307] width 119 height 21
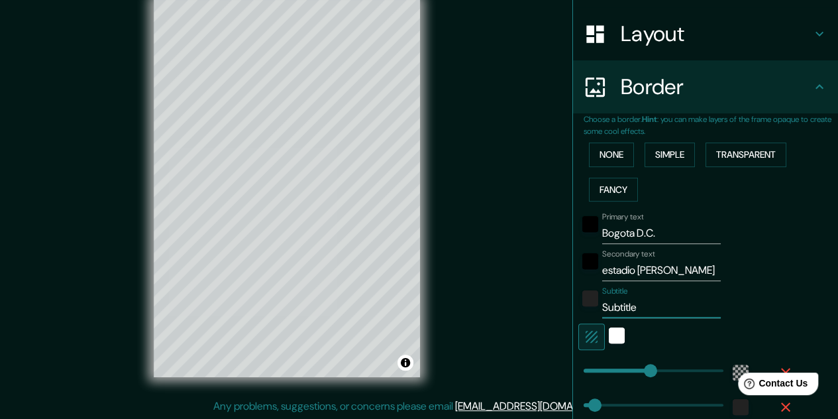
click at [629, 305] on input "Subtitle" at bounding box center [661, 307] width 119 height 21
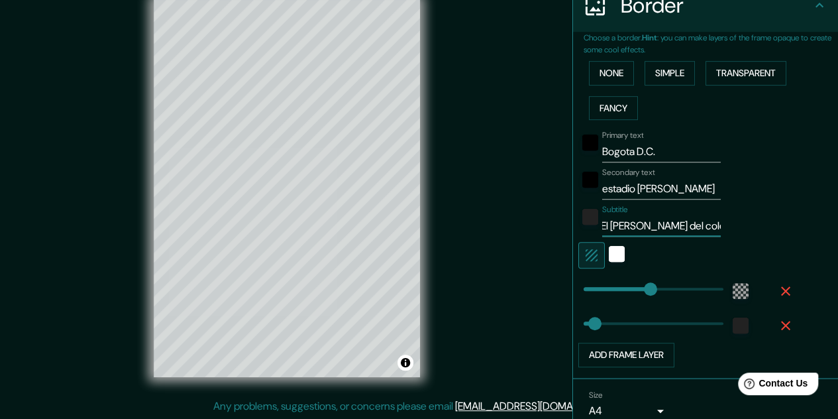
scroll to position [333, 0]
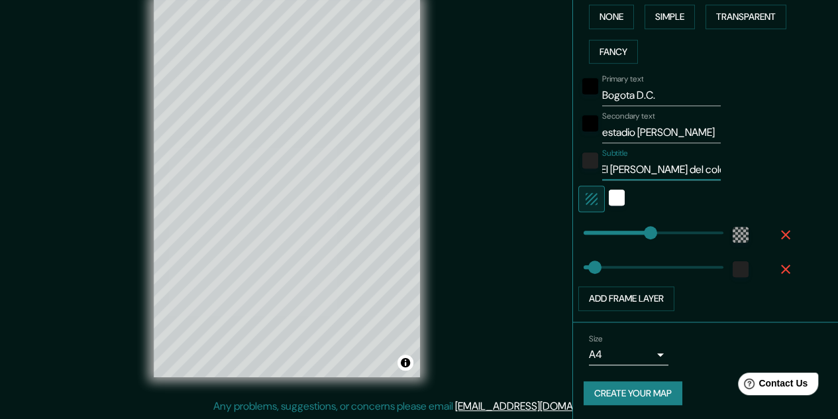
click at [606, 381] on button "Create your map" at bounding box center [633, 393] width 99 height 25
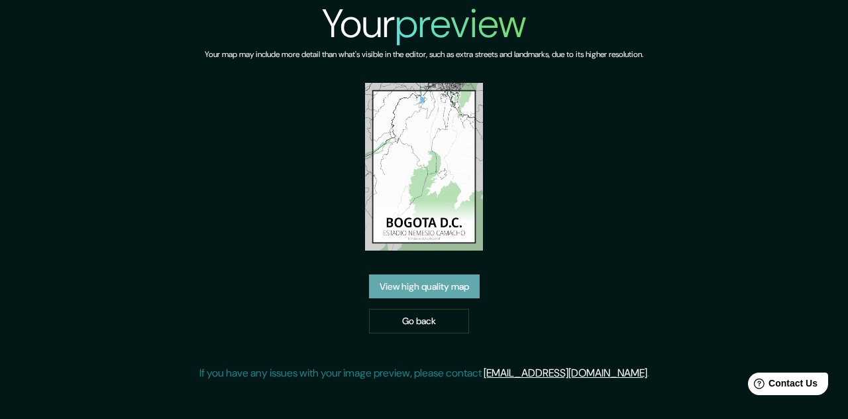
click at [414, 289] on link "View high quality map" at bounding box center [424, 286] width 111 height 25
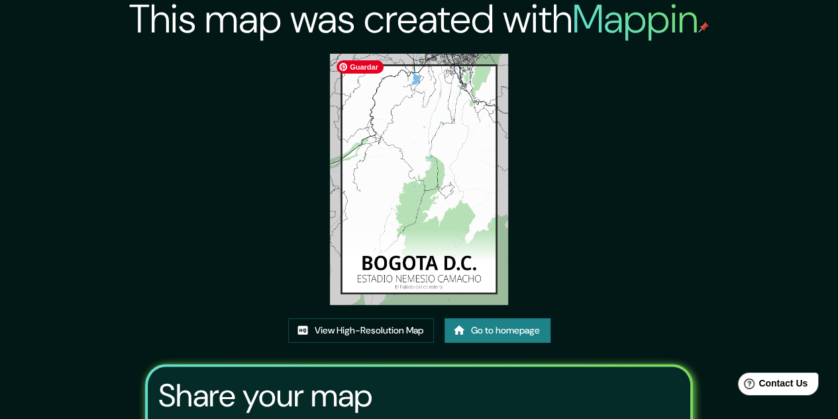
scroll to position [5, 0]
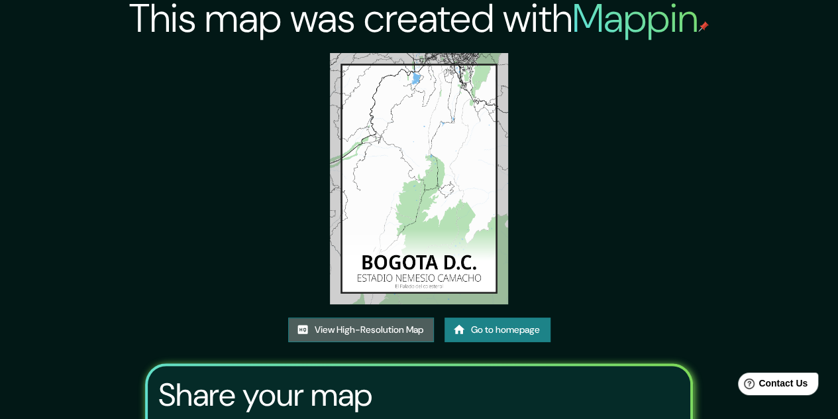
click at [386, 327] on link "View High-Resolution Map" at bounding box center [361, 329] width 146 height 25
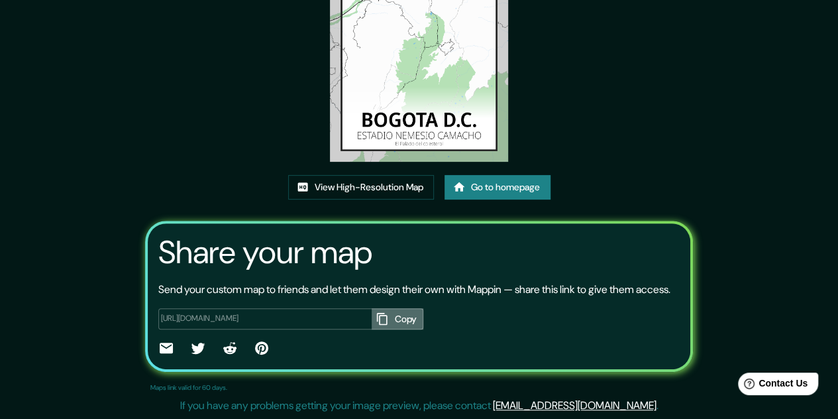
click at [385, 312] on button "Copy" at bounding box center [398, 319] width 52 height 22
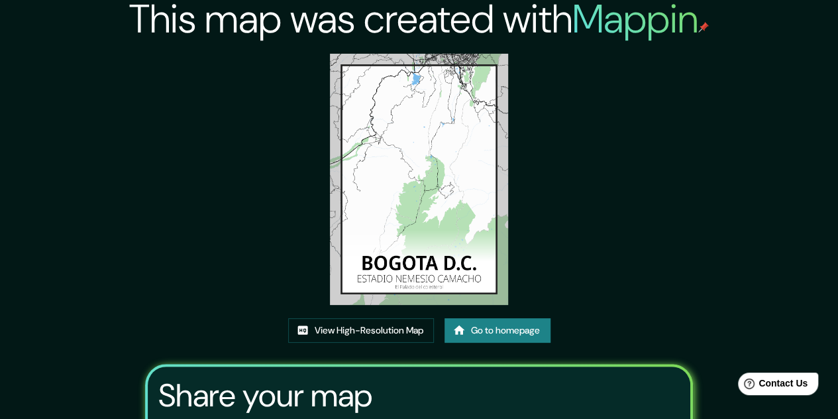
scroll to position [0, 0]
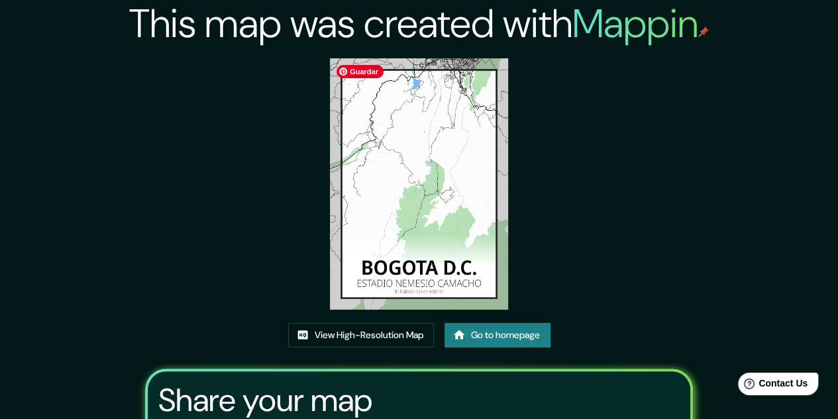
click at [448, 230] on img at bounding box center [419, 183] width 178 height 251
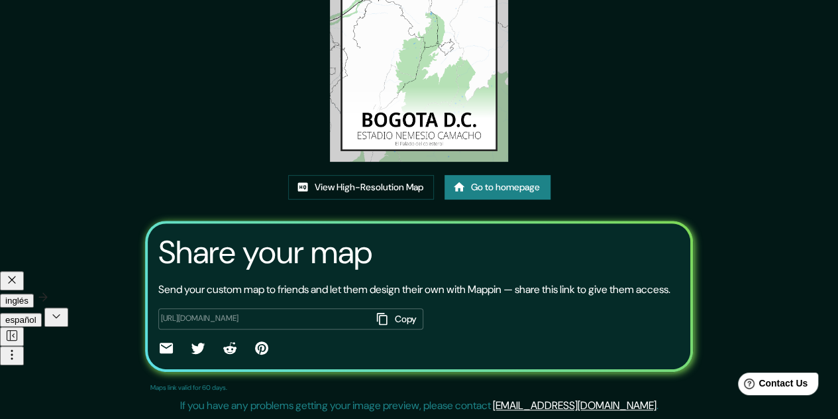
scroll to position [164, 0]
